Goal: Information Seeking & Learning: Find specific fact

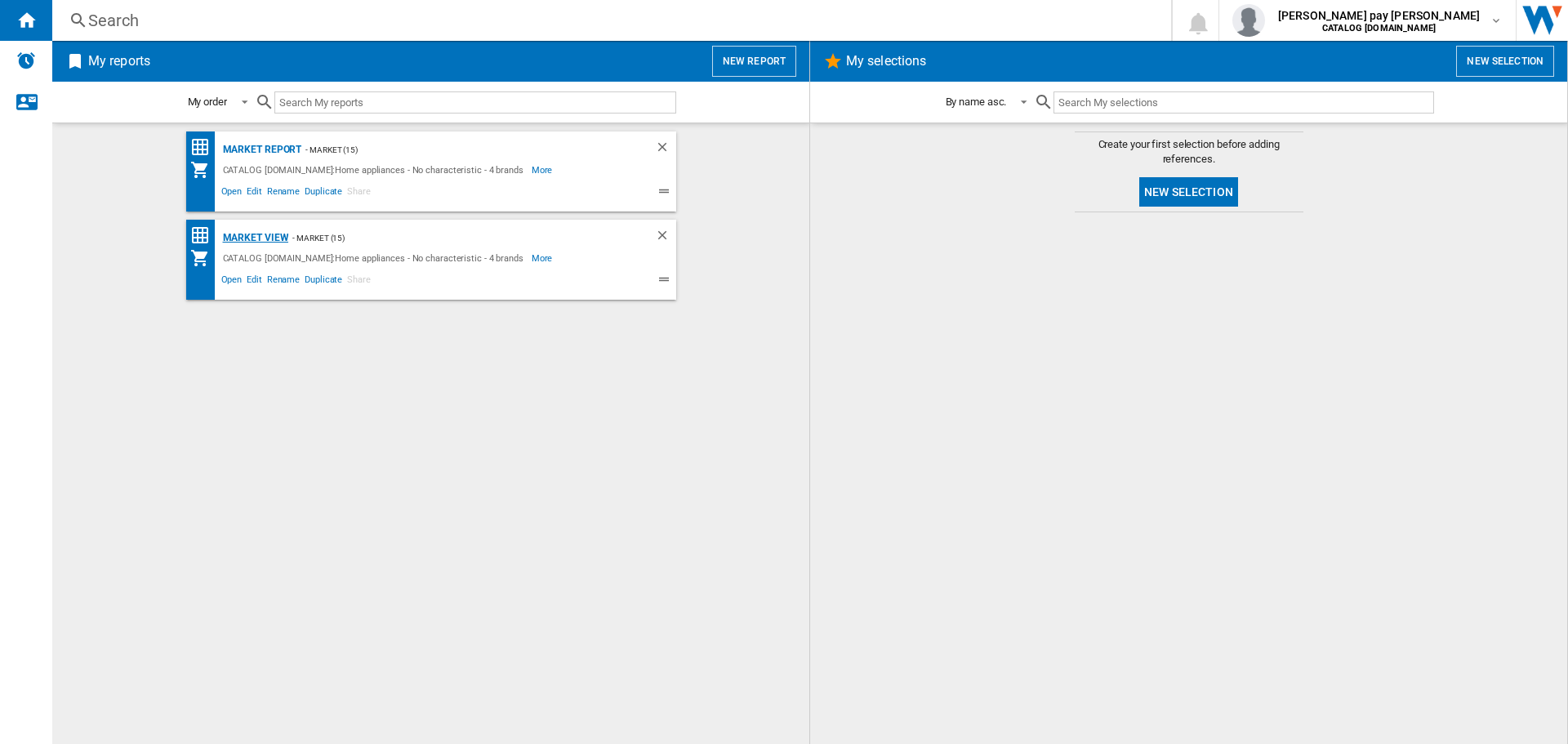
click at [268, 234] on div "Market view" at bounding box center [254, 238] width 71 height 21
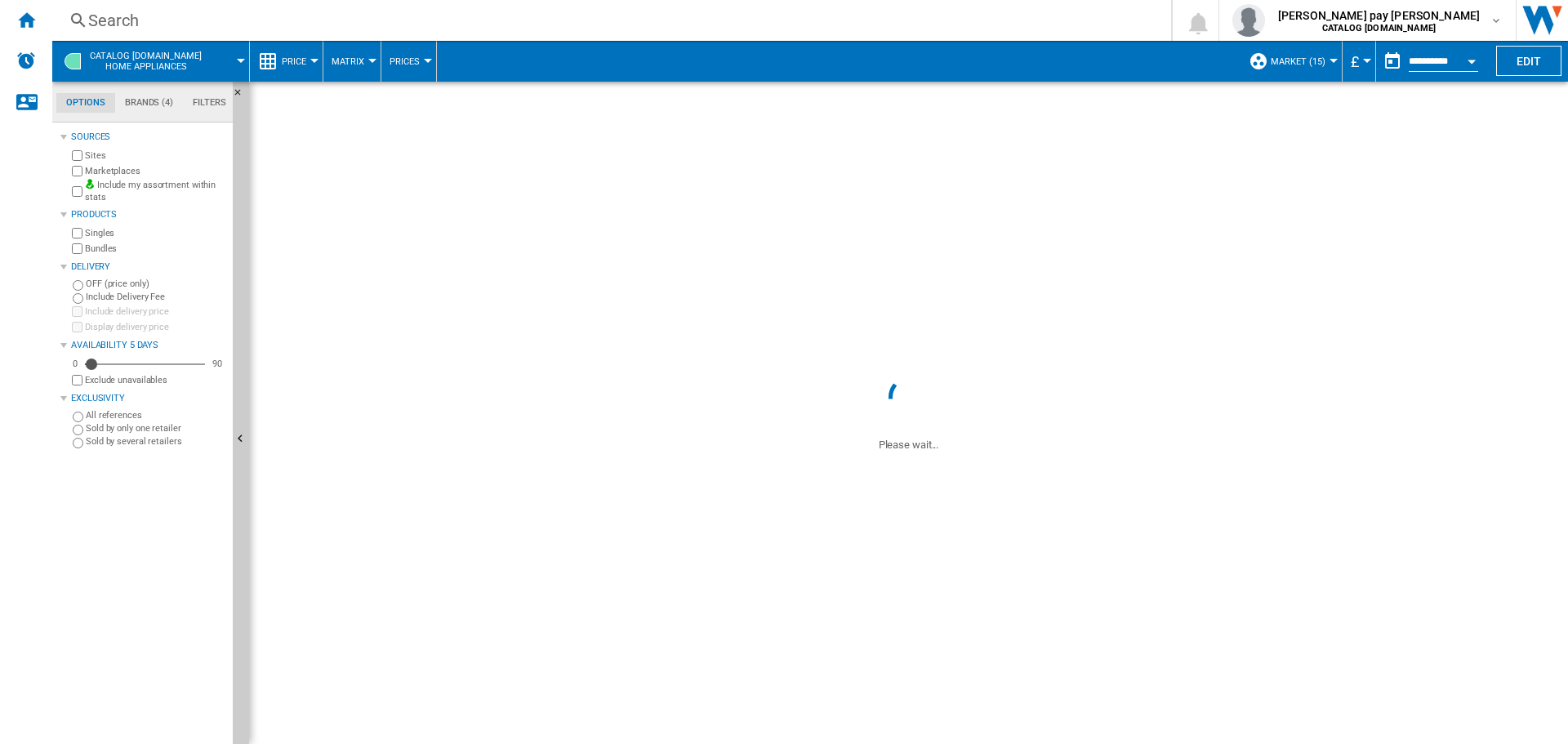
click at [308, 72] on button "Price" at bounding box center [298, 60] width 33 height 41
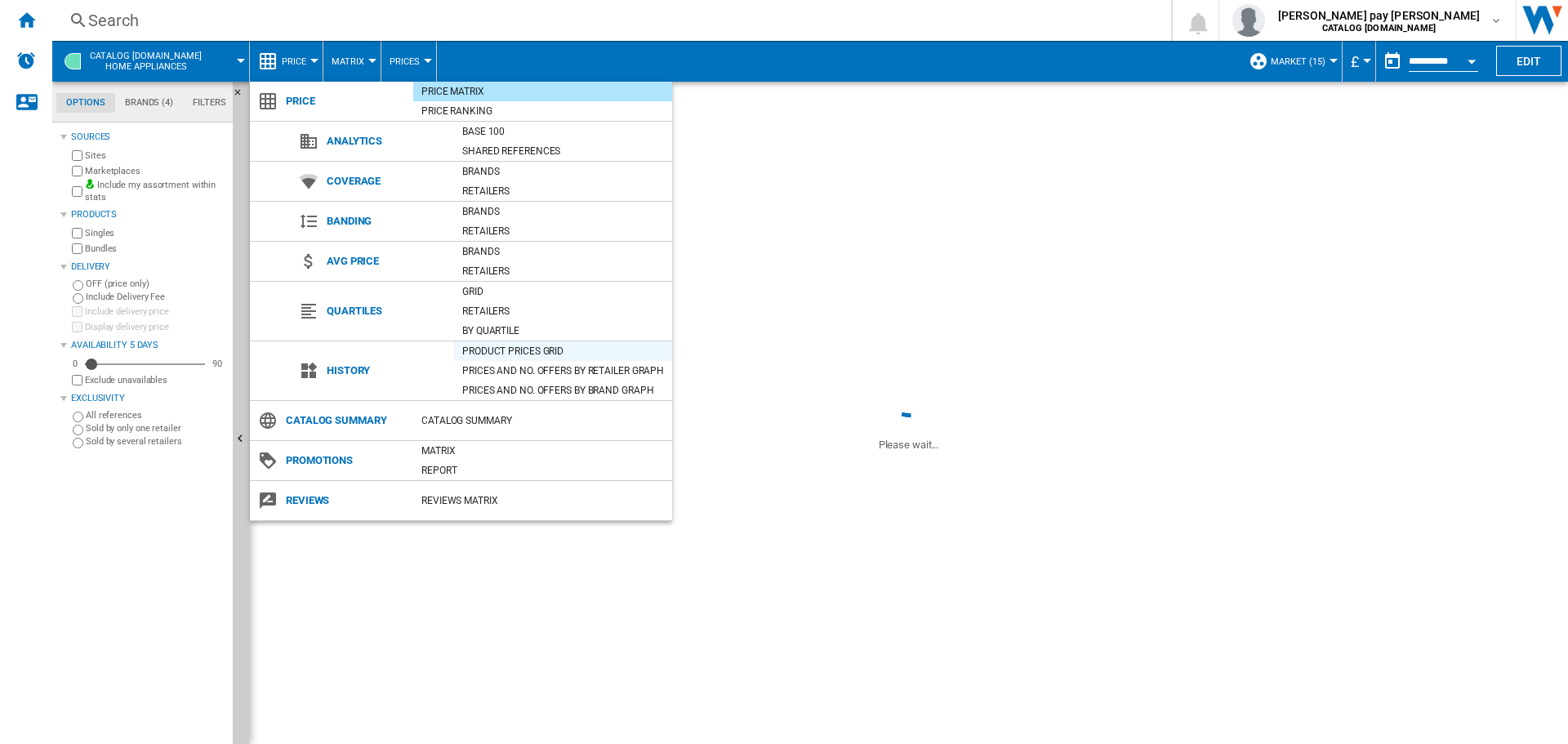
click at [501, 351] on div "Product prices grid" at bounding box center [563, 351] width 218 height 16
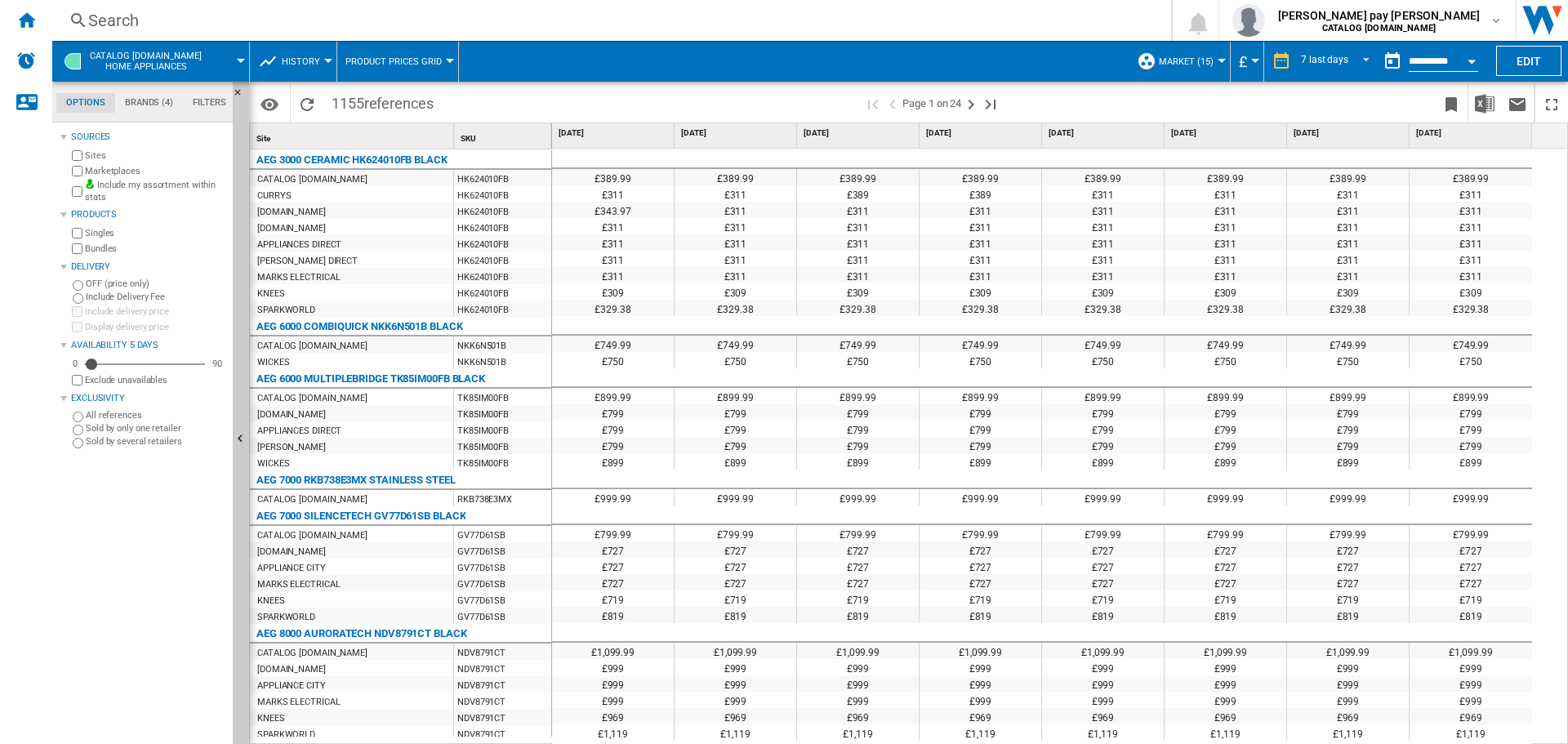
click at [229, 21] on div "Search" at bounding box center [607, 20] width 1040 height 23
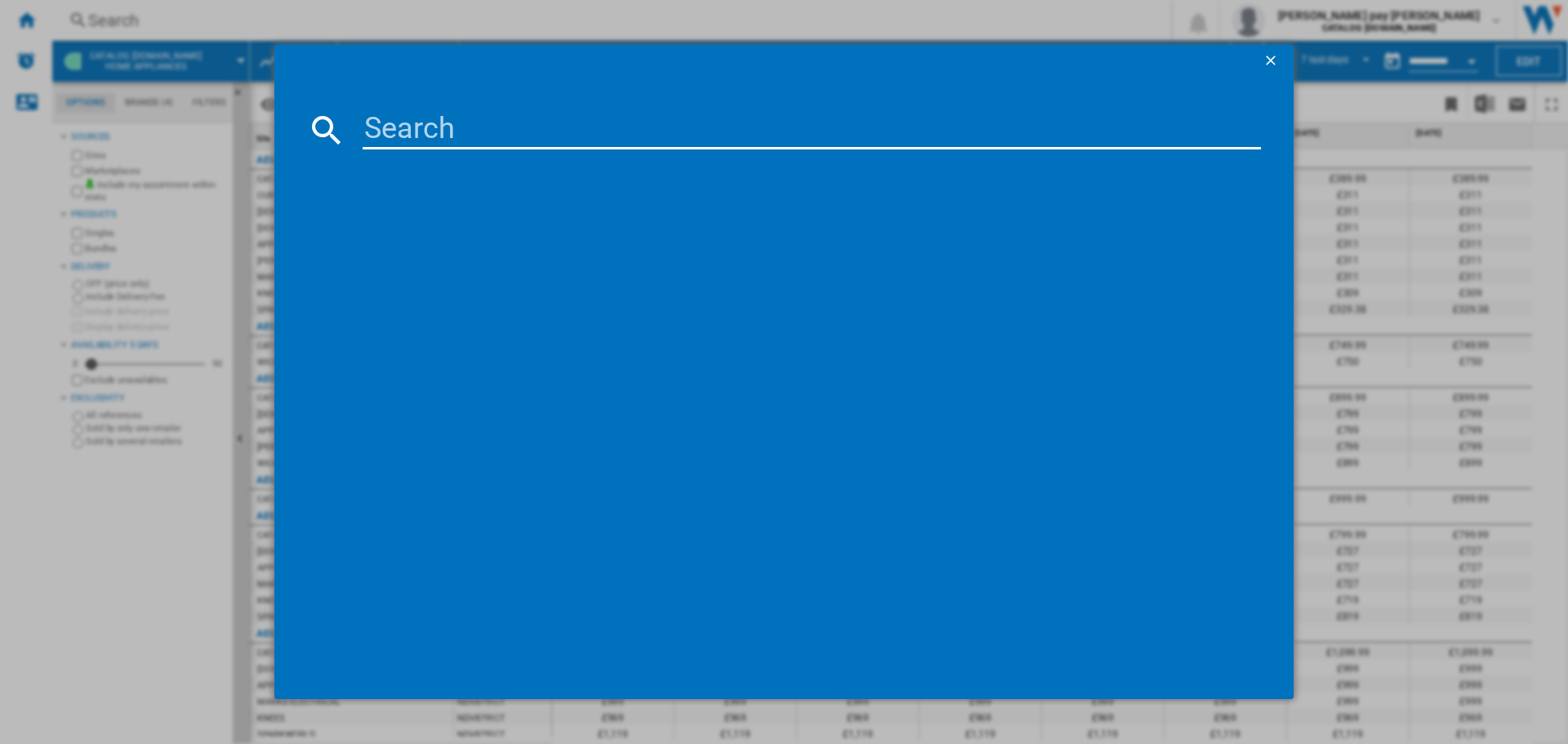
click at [435, 119] on input at bounding box center [812, 129] width 898 height 39
paste input "TN64IA00FB"
type input "TN64IA00FB"
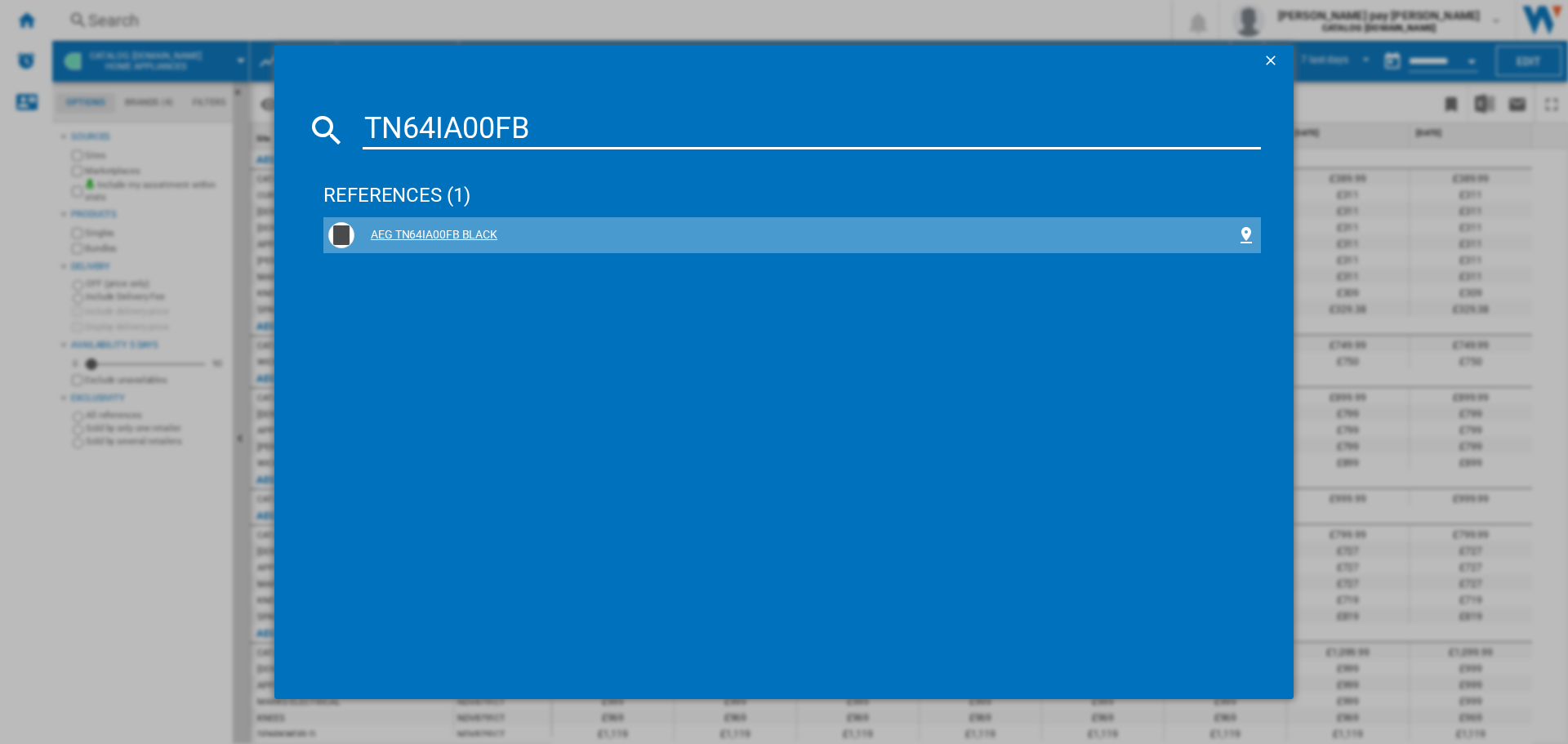
click at [464, 228] on div "AEG TN64IA00FB BLACK" at bounding box center [795, 234] width 882 height 16
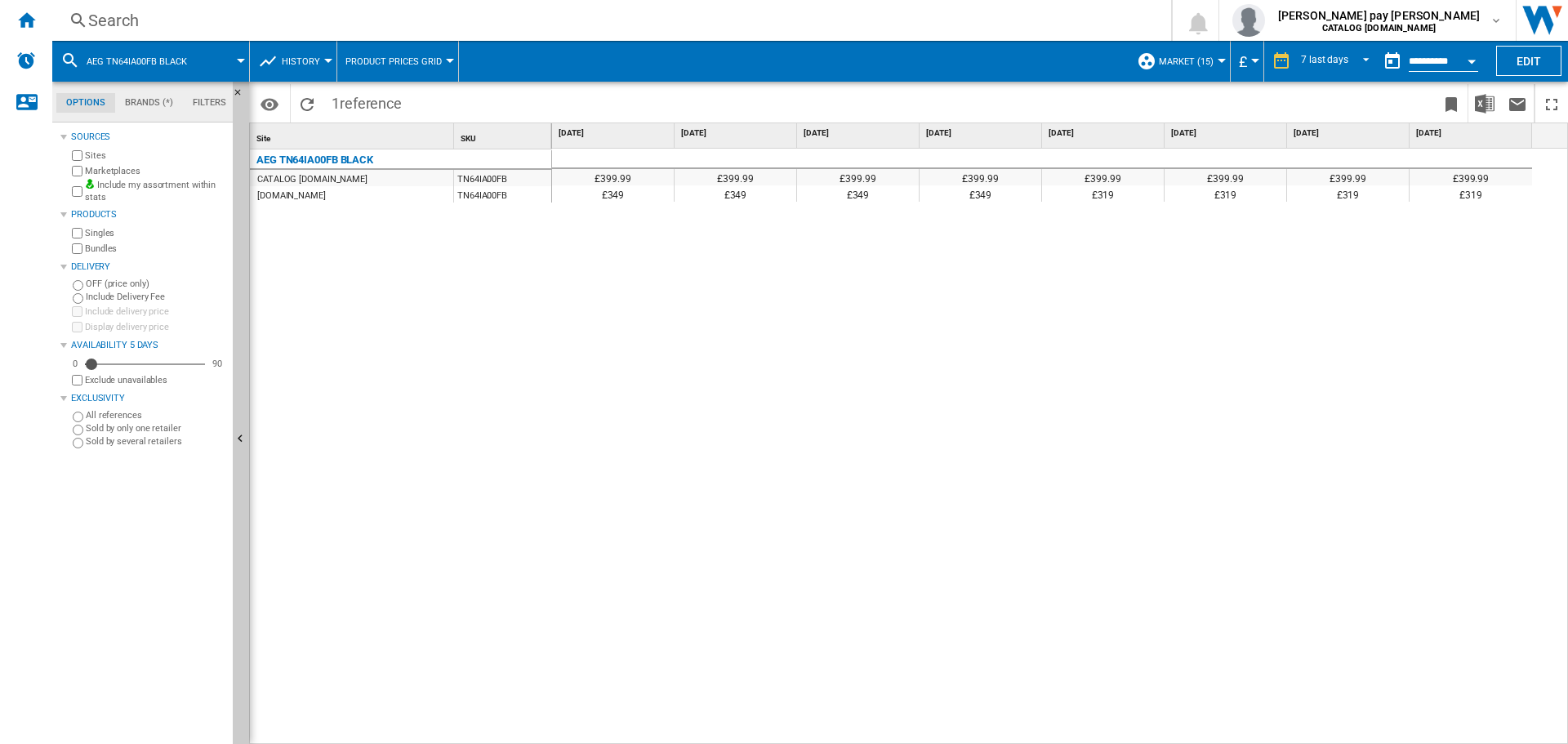
click at [1388, 330] on div "£399.99 £399.99 £399.99 £399.99 £399.99 £399.99 £399.99 £399.99 £349 £349 £349 …" at bounding box center [1061, 447] width 1017 height 597
click at [476, 23] on div "Search" at bounding box center [607, 20] width 1040 height 23
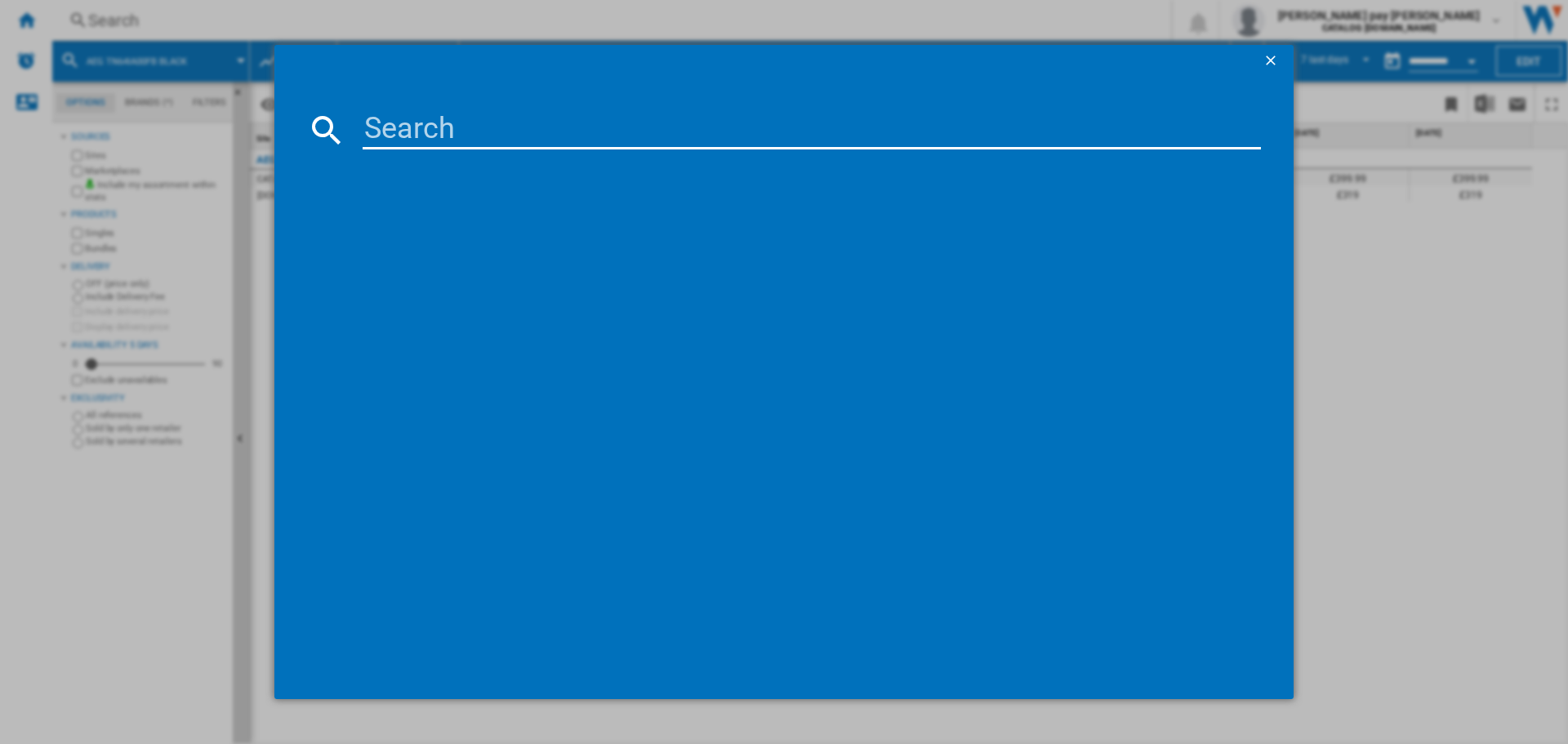
click at [568, 115] on input at bounding box center [812, 129] width 898 height 39
type input "IBX64200CB"
